Goal: Communication & Community: Connect with others

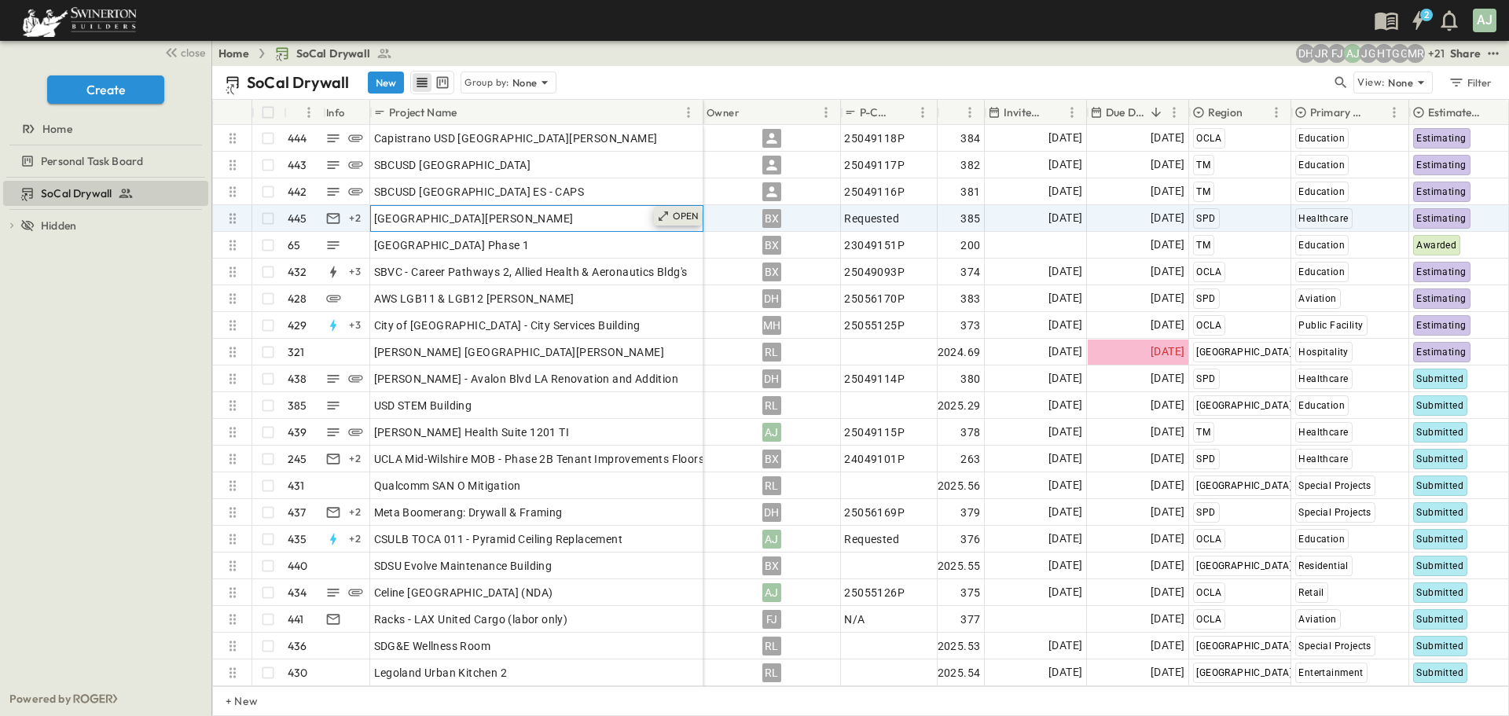
click at [672, 217] on div "OPEN" at bounding box center [678, 216] width 49 height 19
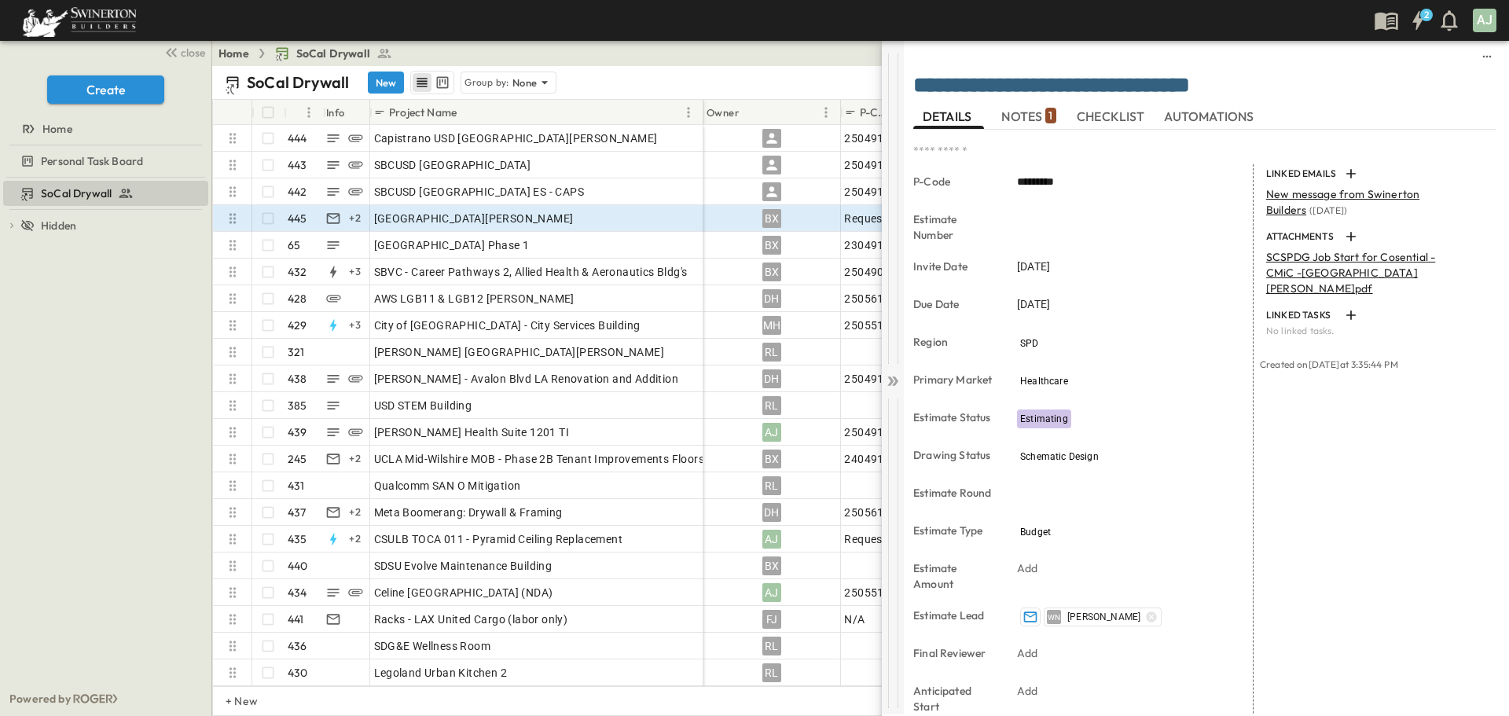
click at [889, 380] on icon at bounding box center [893, 381] width 16 height 16
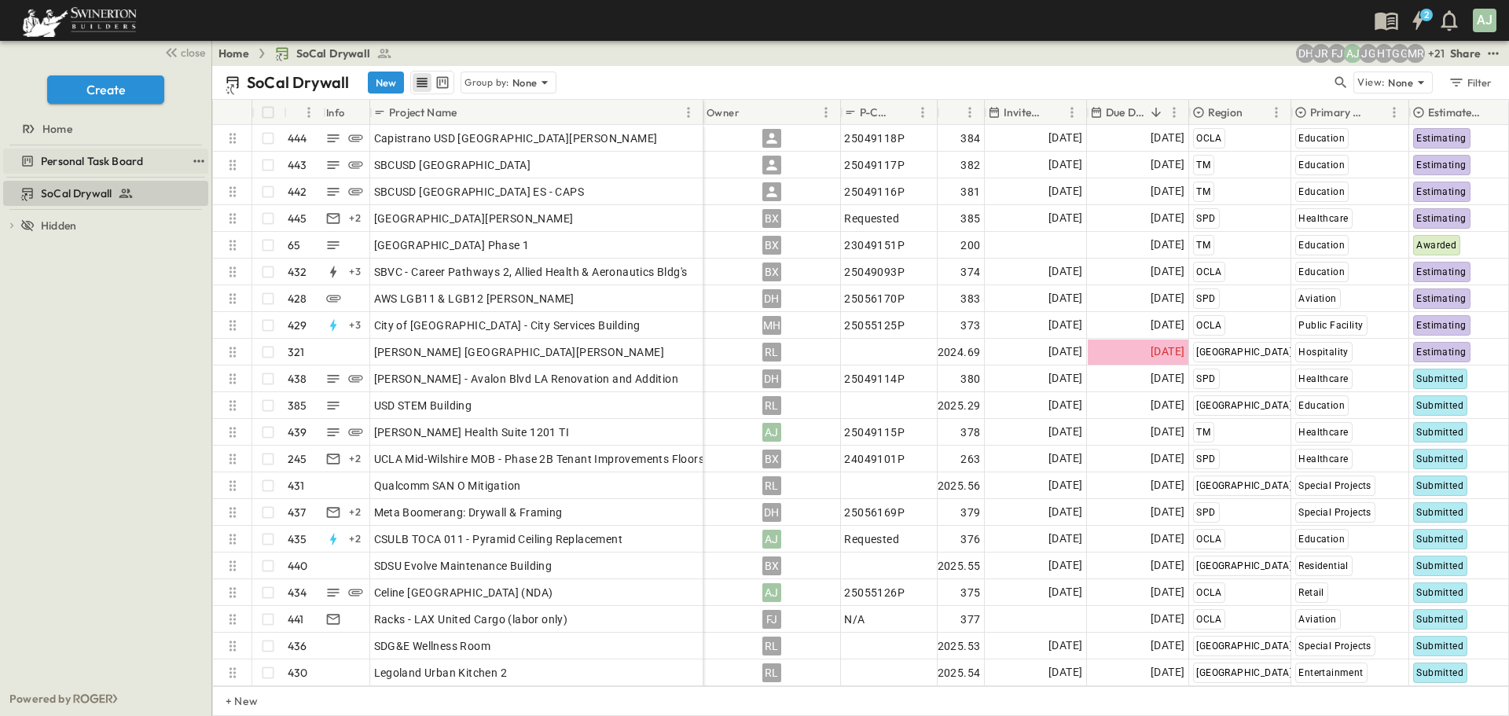
click at [94, 157] on span "Personal Task Board" at bounding box center [92, 161] width 102 height 16
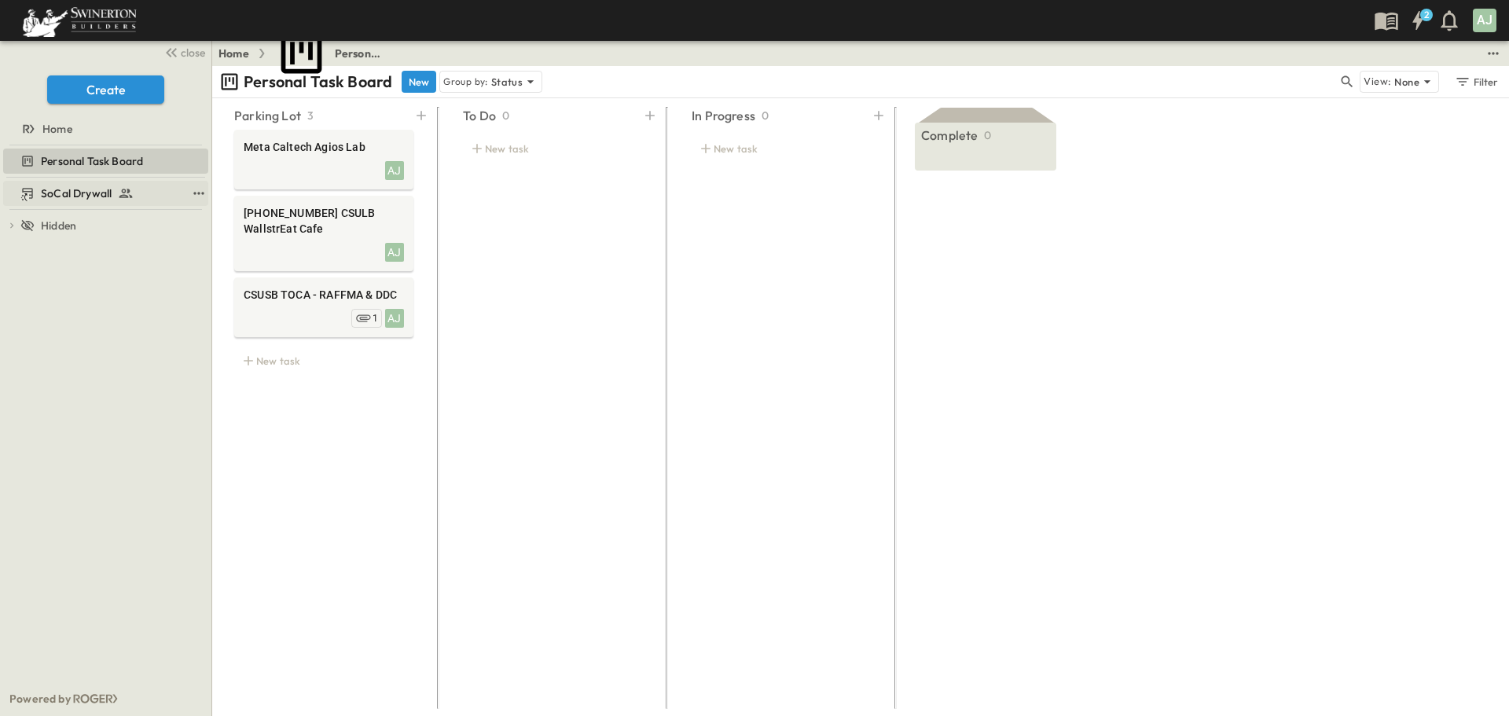
click at [77, 195] on span "SoCal Drywall" at bounding box center [76, 193] width 71 height 16
